Goal: Information Seeking & Learning: Learn about a topic

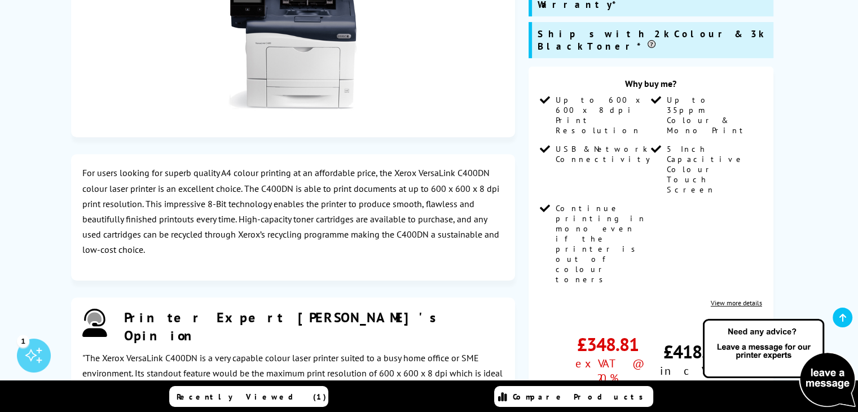
scroll to position [331, 0]
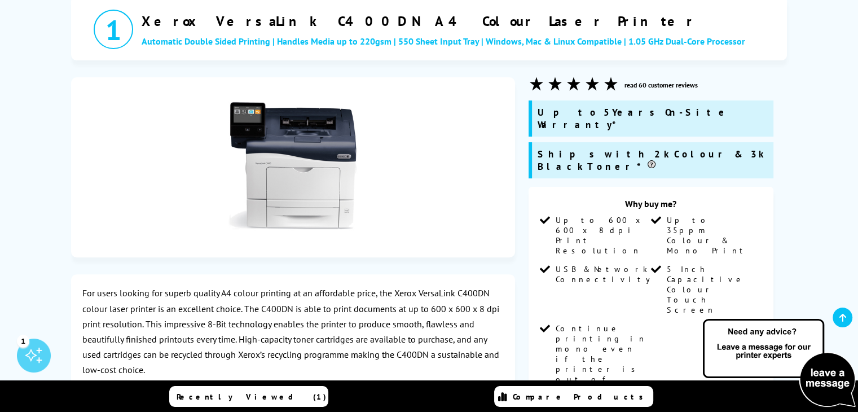
click at [628, 85] on link "read 60 customer reviews" at bounding box center [660, 85] width 73 height 8
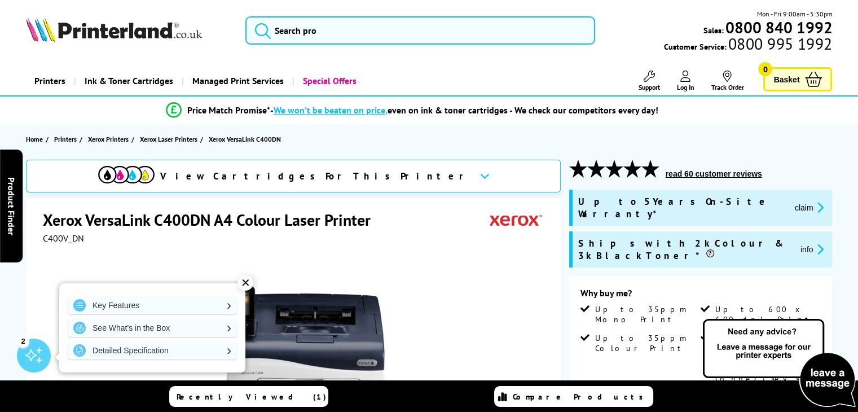
click at [480, 179] on icon at bounding box center [485, 176] width 10 height 6
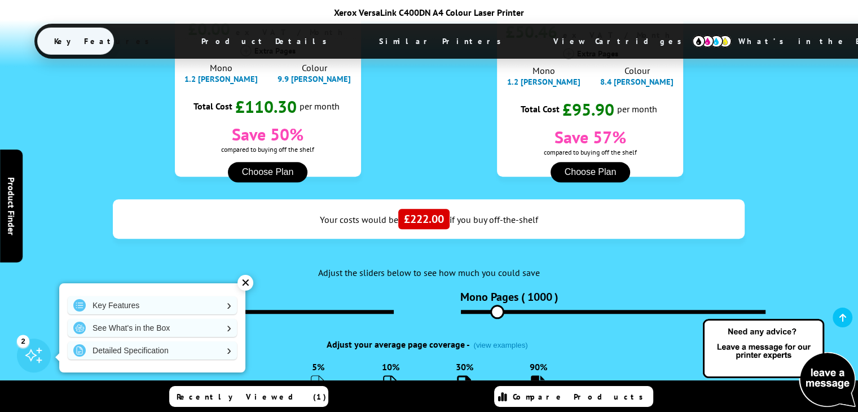
scroll to position [970, 0]
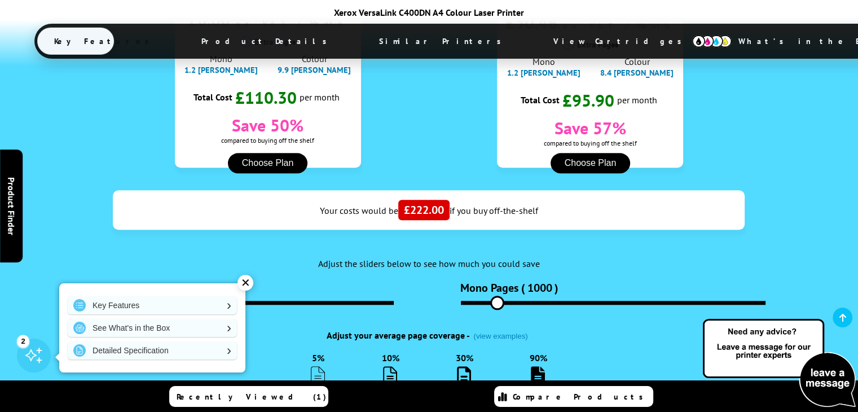
click at [244, 289] on div "✕" at bounding box center [245, 283] width 16 height 16
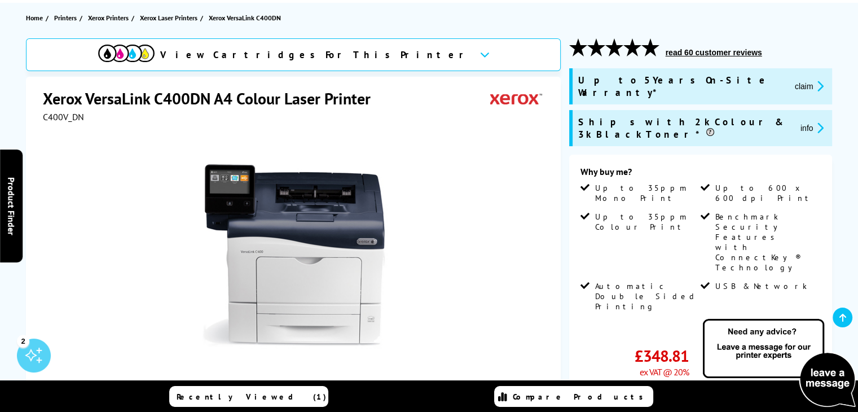
scroll to position [131, 0]
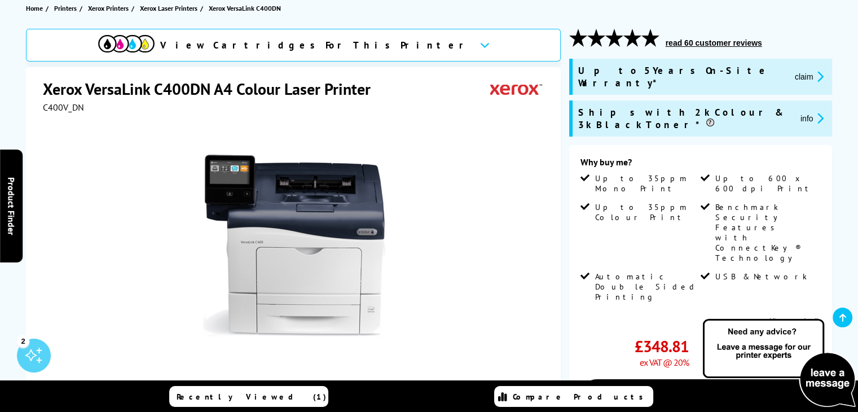
click at [727, 43] on button "read 60 customer reviews" at bounding box center [713, 43] width 103 height 10
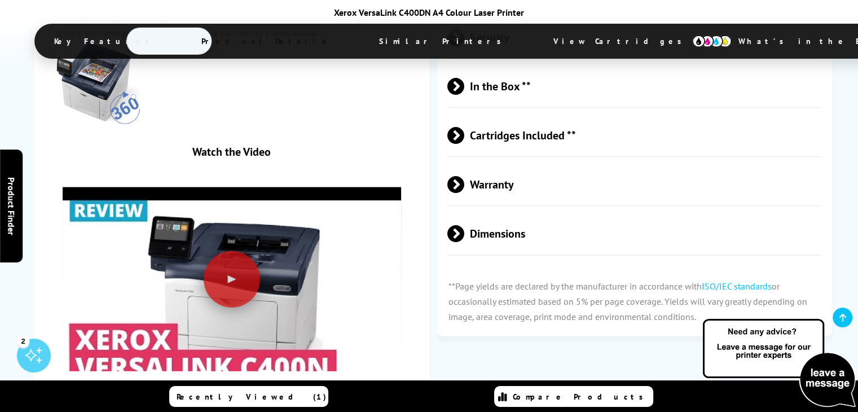
scroll to position [2929, 0]
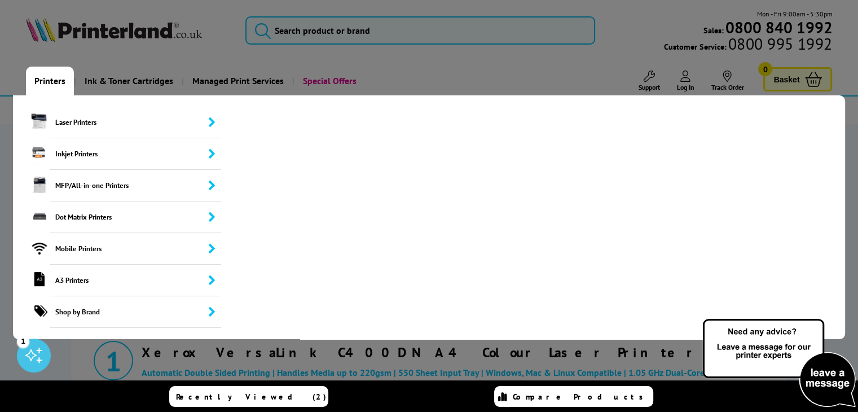
click at [61, 78] on link "Printers" at bounding box center [50, 81] width 48 height 29
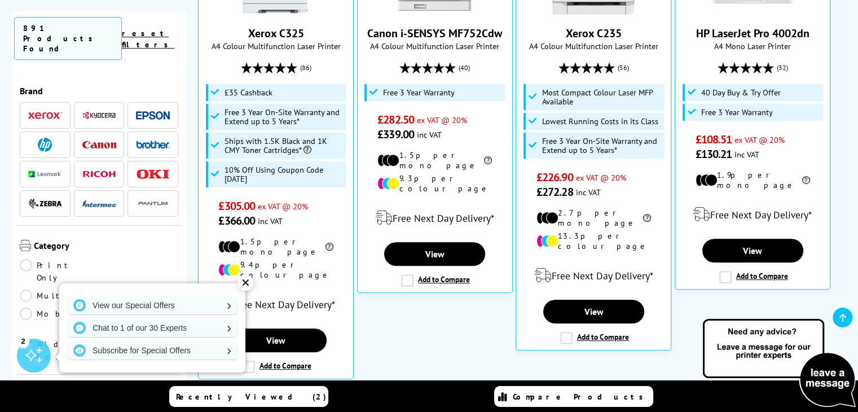
scroll to position [572, 0]
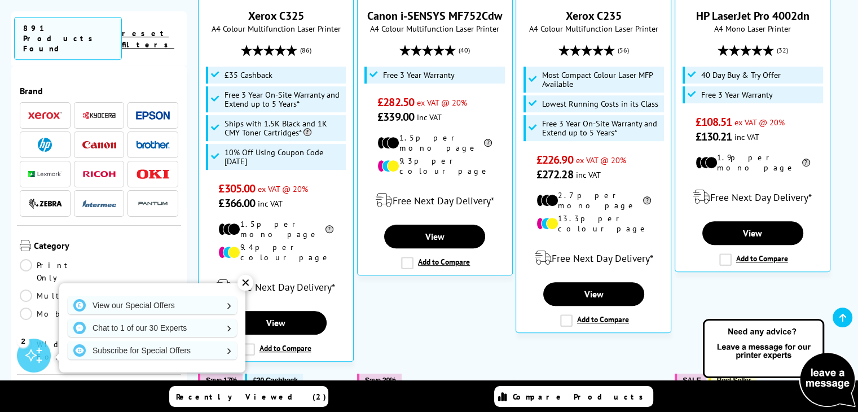
click at [248, 278] on div "✕" at bounding box center [245, 283] width 16 height 16
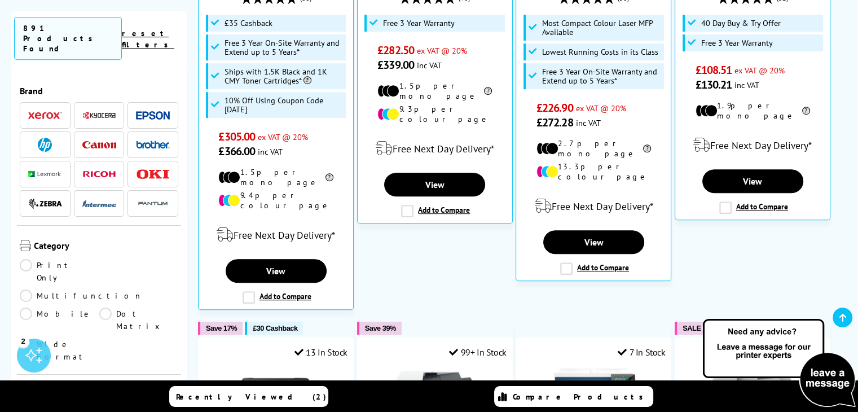
scroll to position [719, 0]
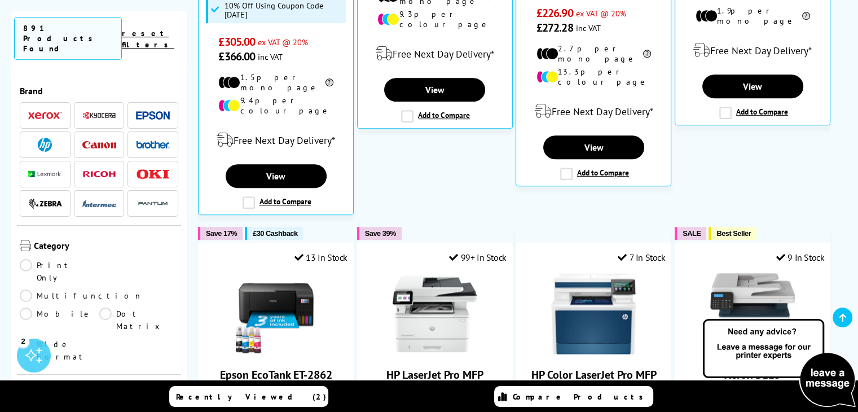
drag, startPoint x: 187, startPoint y: 92, endPoint x: 187, endPoint y: 112, distance: 19.7
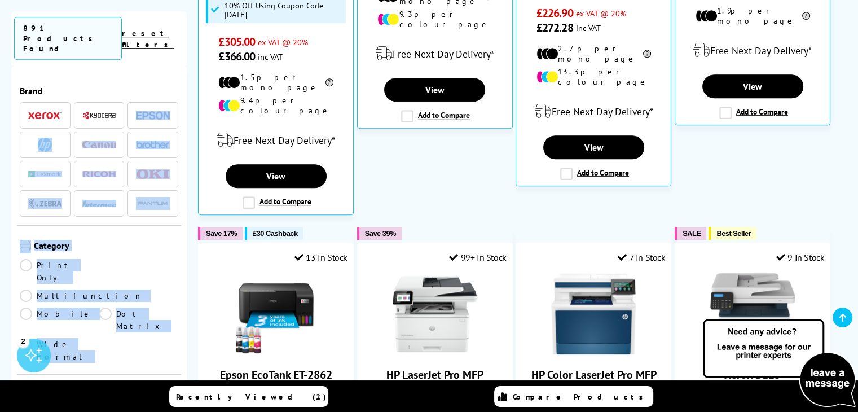
drag, startPoint x: 183, startPoint y: 98, endPoint x: 187, endPoint y: 115, distance: 18.1
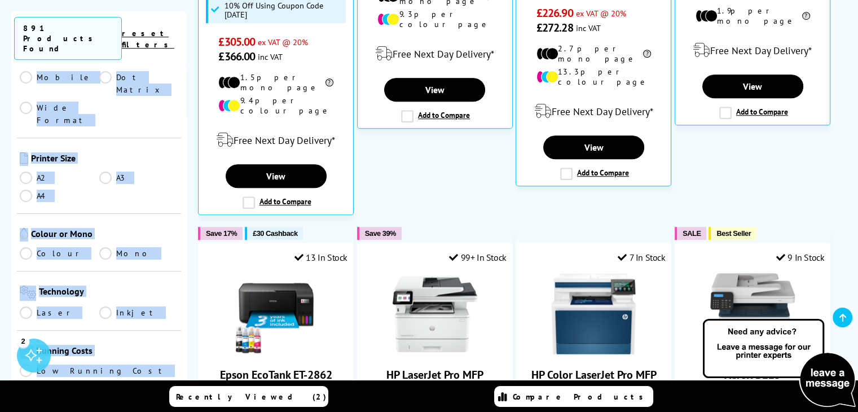
scroll to position [231, 0]
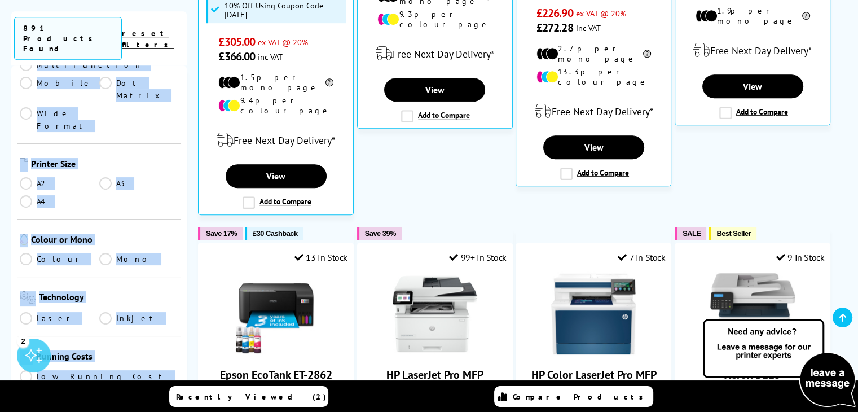
click at [149, 219] on div "Colour or Mono Colour Mono" at bounding box center [99, 248] width 164 height 58
click at [27, 195] on link "A4" at bounding box center [60, 201] width 80 height 12
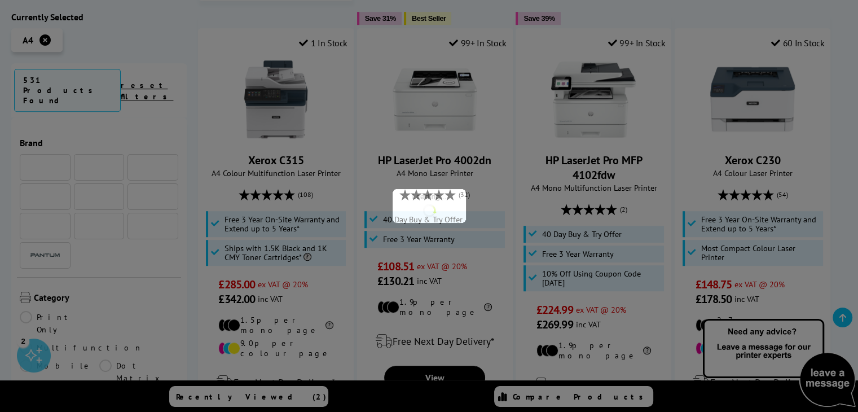
scroll to position [231, 0]
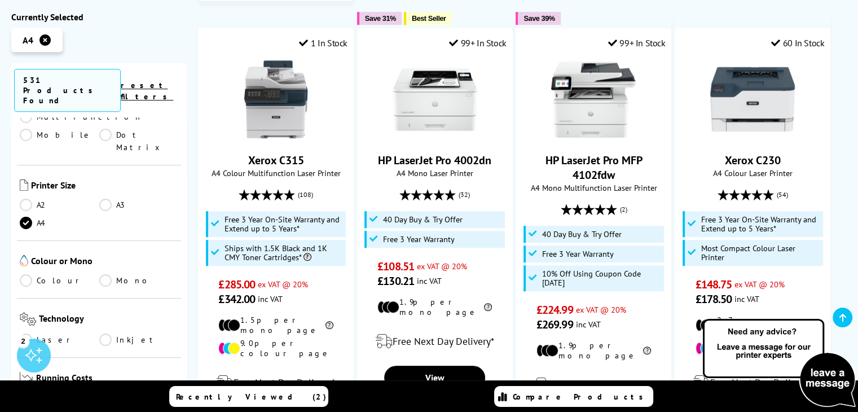
click at [31, 274] on link "Colour" at bounding box center [60, 280] width 80 height 12
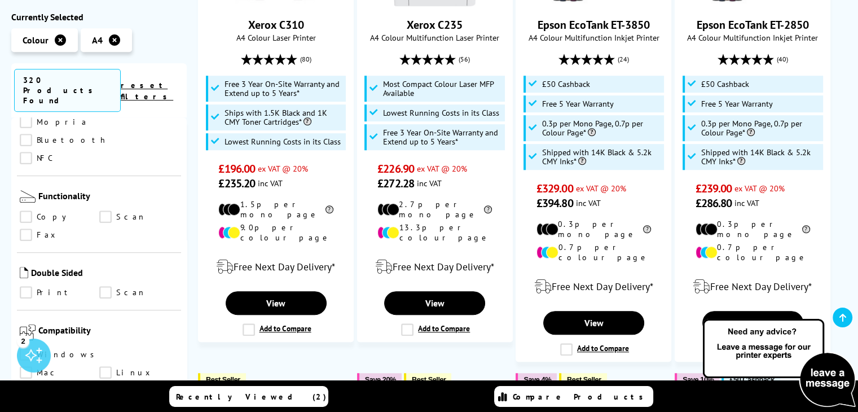
scroll to position [607, 0]
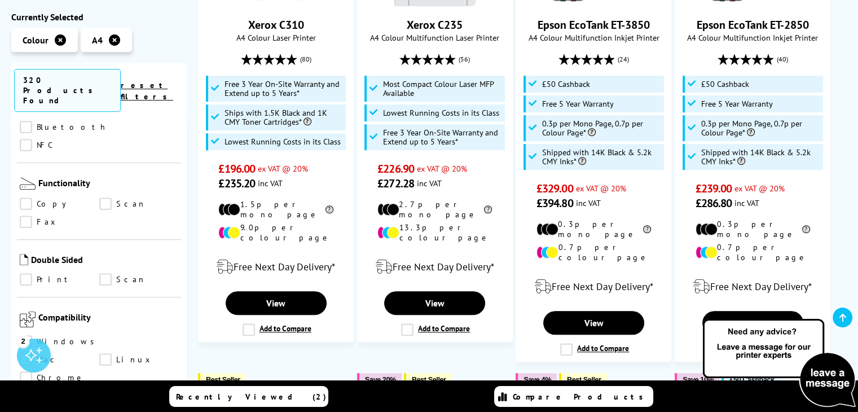
click at [33, 336] on link "Windows" at bounding box center [60, 342] width 81 height 12
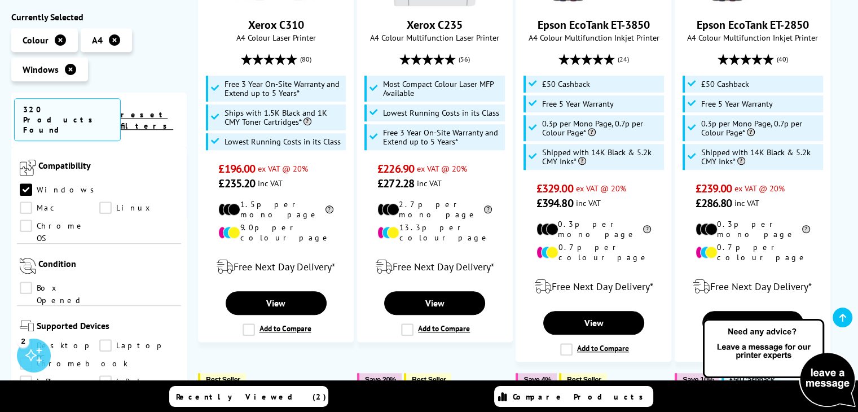
scroll to position [791, 0]
click at [104, 337] on link "Laptop" at bounding box center [139, 343] width 80 height 12
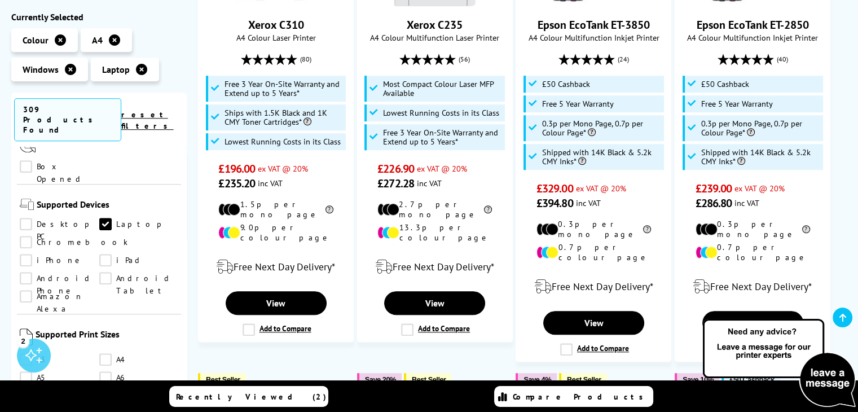
scroll to position [933, 0]
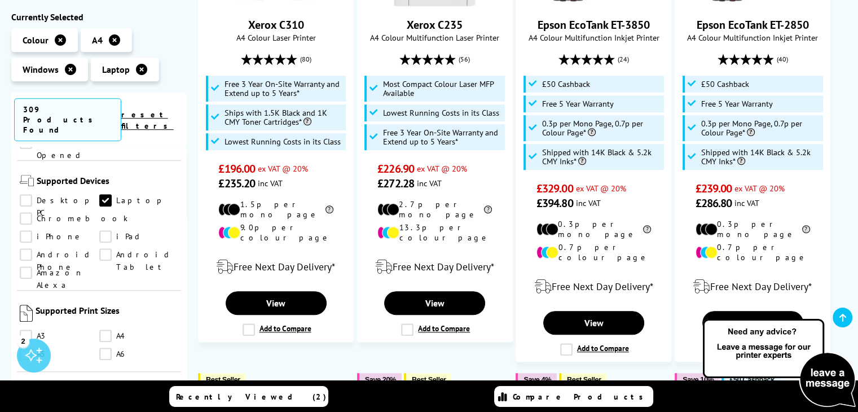
drag, startPoint x: 187, startPoint y: 301, endPoint x: 186, endPoint y: 313, distance: 11.9
click at [186, 313] on div "Currently Selected Colour A4 Windows" at bounding box center [428, 122] width 835 height 1581
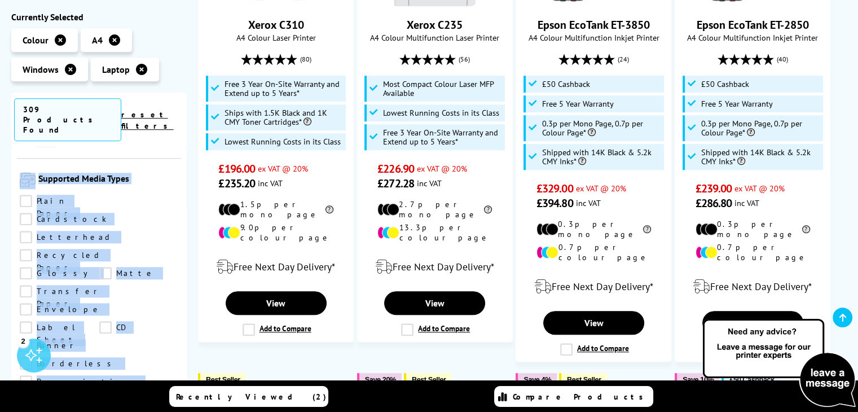
scroll to position [1247, 0]
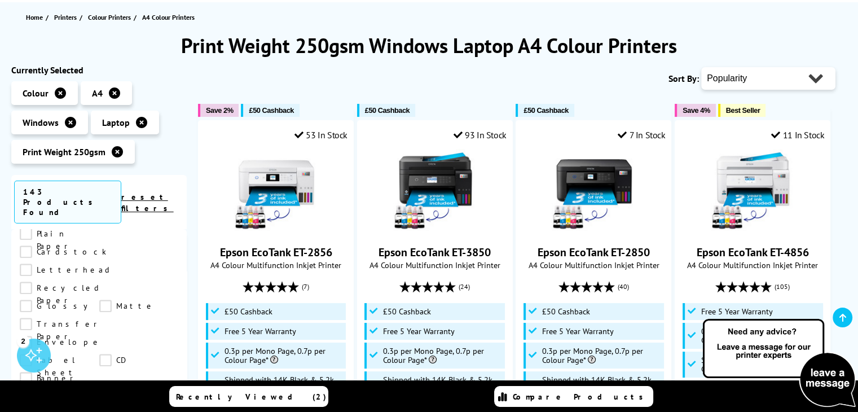
scroll to position [152, 0]
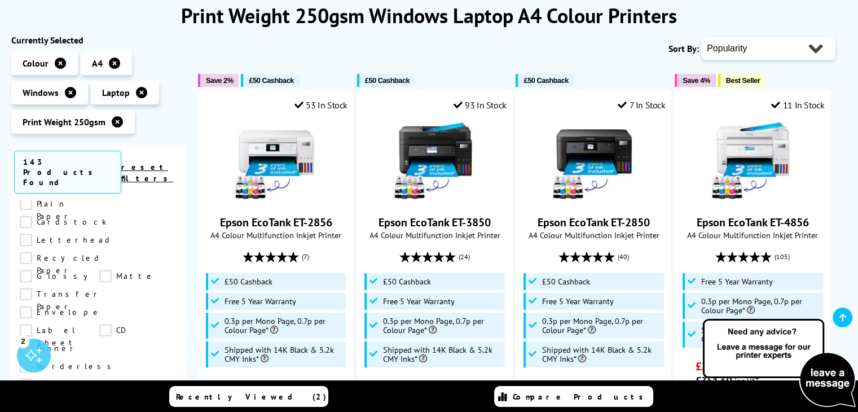
click at [822, 50] on select "Popularity Rating Price - Low to High Price - High to Low Running Costs - Low t…" at bounding box center [768, 48] width 134 height 23
select select "Price Descending"
click at [701, 37] on select "Popularity Rating Price - Low to High Price - High to Low Running Costs - Low t…" at bounding box center [768, 48] width 134 height 23
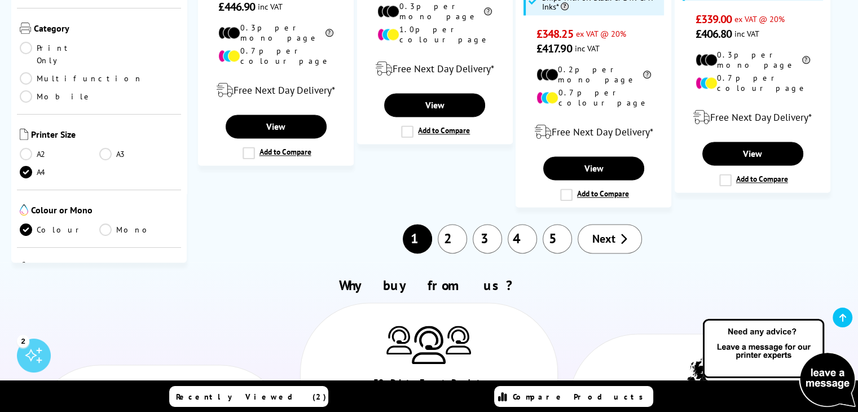
scroll to position [1520, 0]
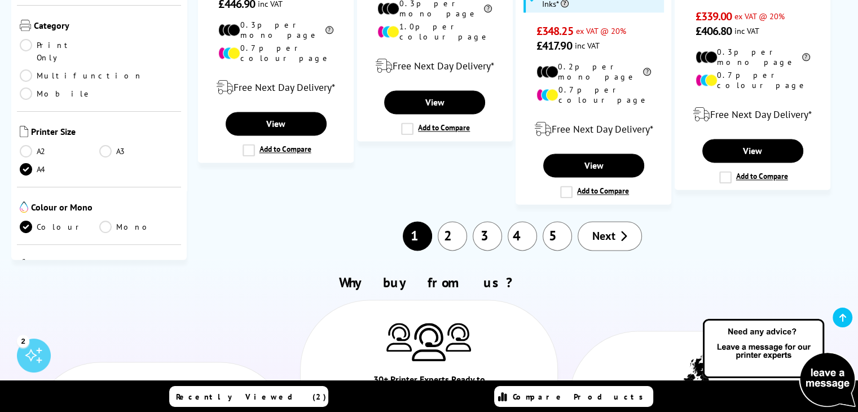
click at [443, 221] on link "2" at bounding box center [452, 235] width 29 height 29
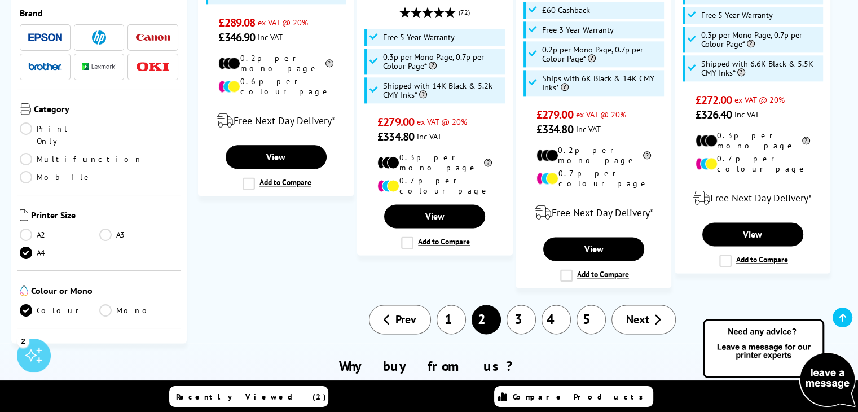
scroll to position [1404, 0]
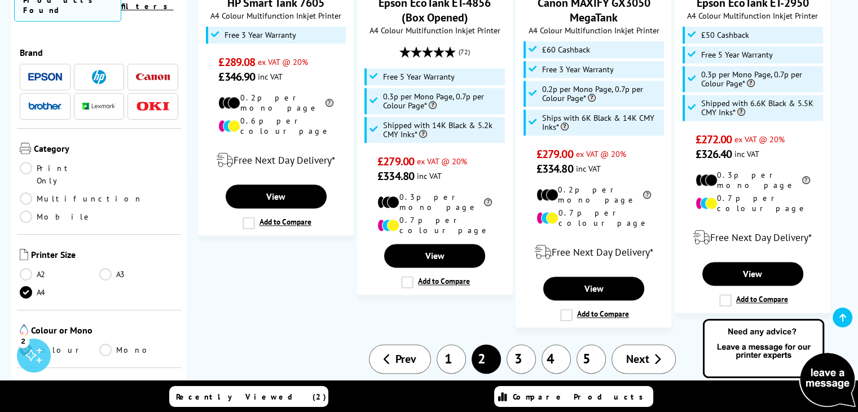
click at [513, 344] on link "3" at bounding box center [520, 358] width 29 height 29
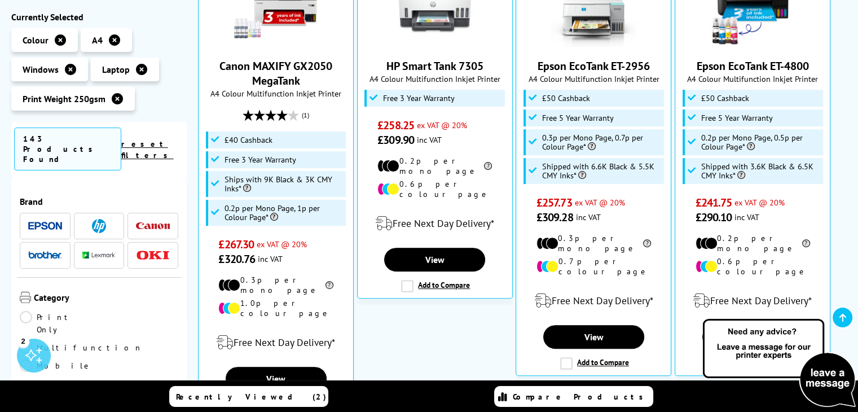
scroll to position [316, 0]
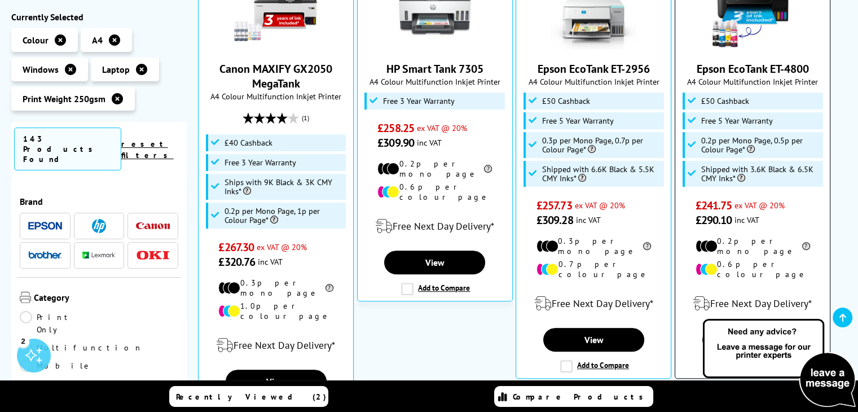
click at [771, 63] on link "Epson EcoTank ET-4800" at bounding box center [752, 68] width 112 height 15
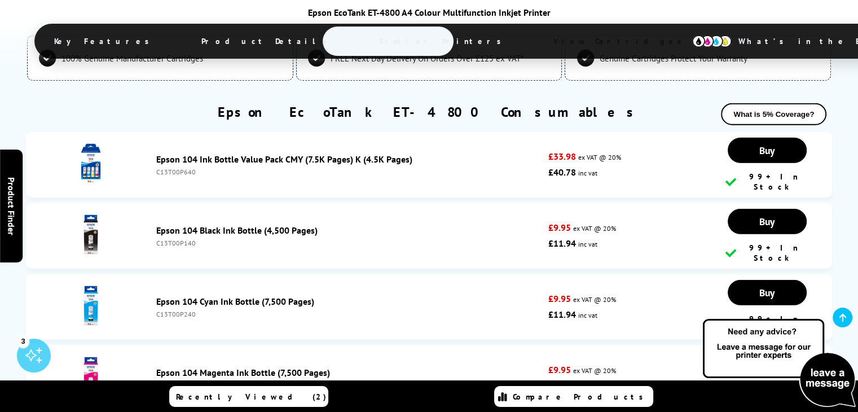
scroll to position [1135, 0]
